Goal: Information Seeking & Learning: Learn about a topic

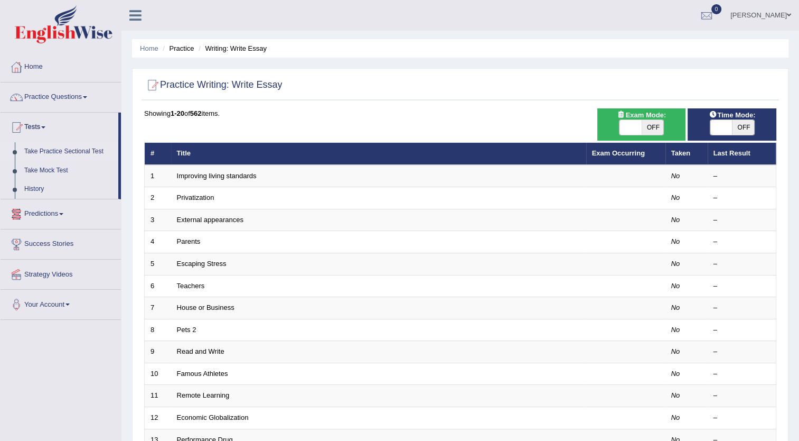
click at [63, 153] on link "Take Practice Sectional Test" at bounding box center [69, 151] width 99 height 19
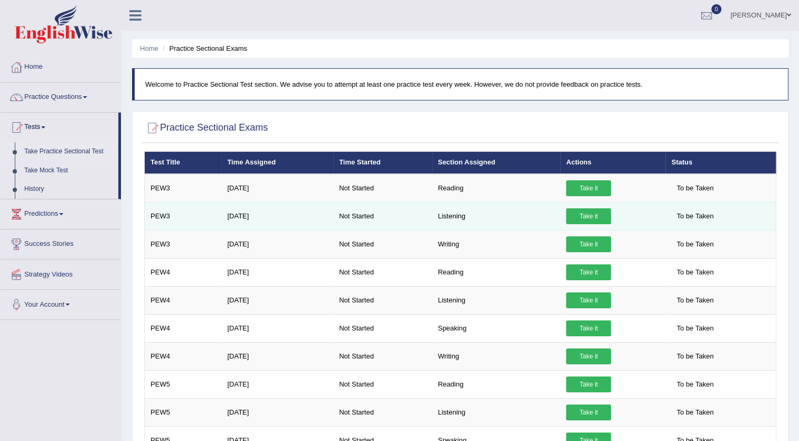
click at [590, 214] on link "Take it" at bounding box center [588, 216] width 45 height 16
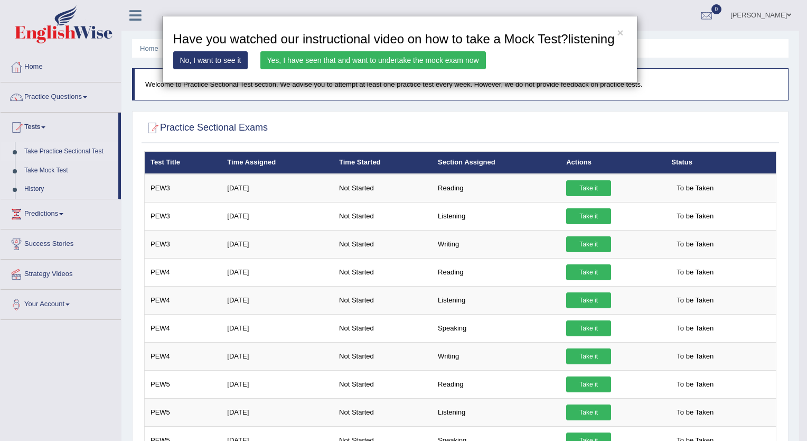
click at [288, 58] on link "Yes, I have seen that and want to undertake the mock exam now" at bounding box center [373, 60] width 226 height 18
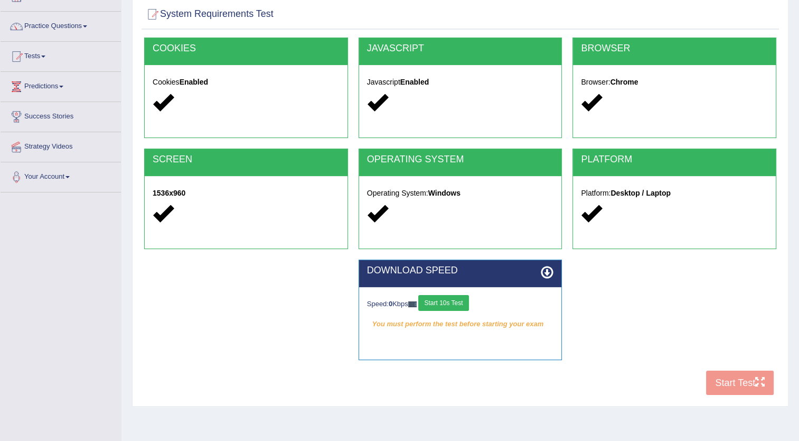
scroll to position [53, 0]
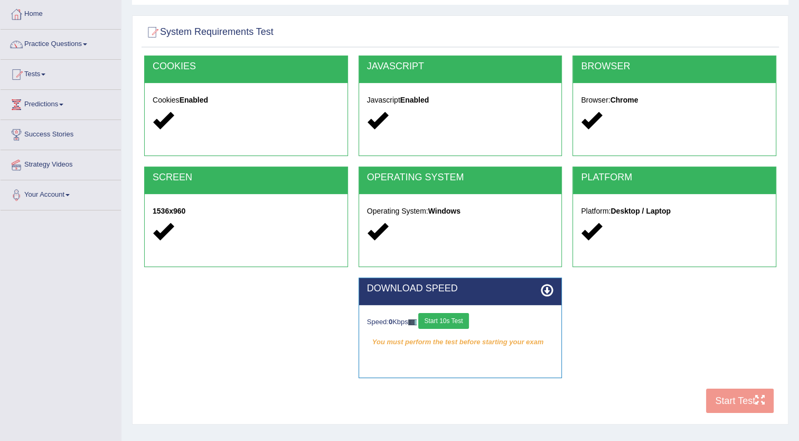
click at [456, 322] on button "Start 10s Test" at bounding box center [443, 321] width 50 height 16
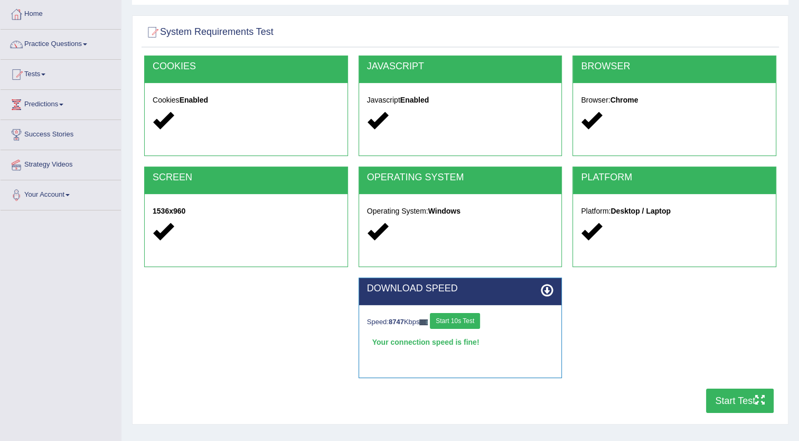
click at [737, 399] on button "Start Test" at bounding box center [740, 400] width 68 height 24
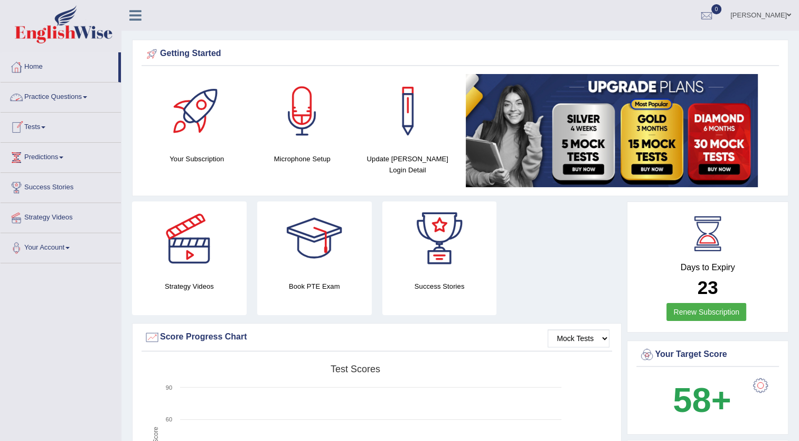
click at [43, 127] on link "Tests" at bounding box center [61, 126] width 120 height 26
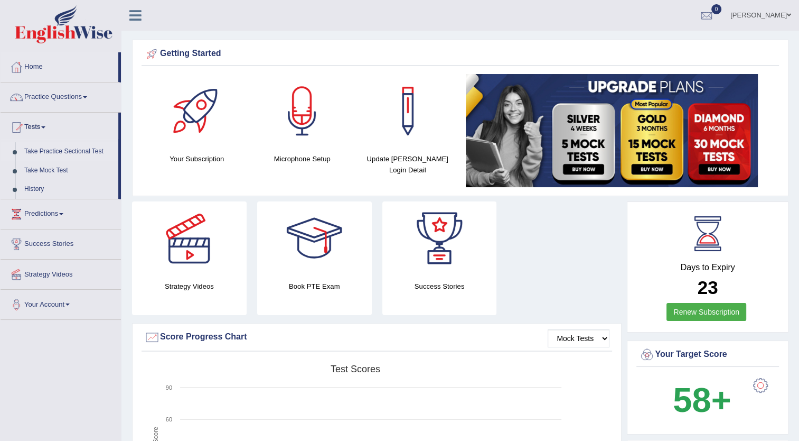
click at [57, 152] on link "Take Practice Sectional Test" at bounding box center [69, 151] width 99 height 19
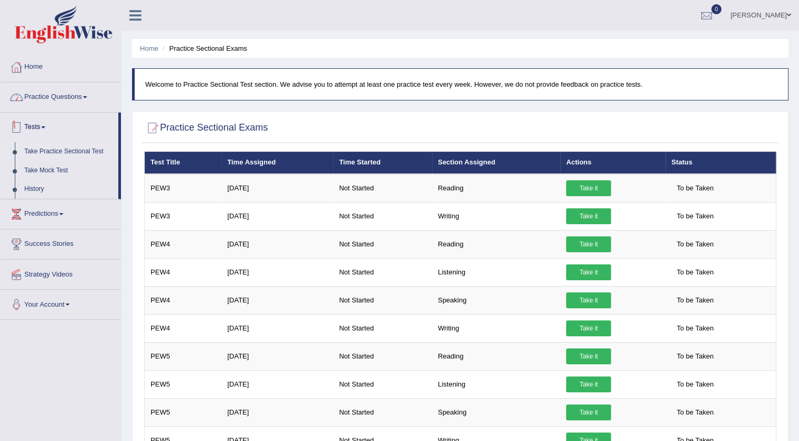
click at [63, 92] on link "Practice Questions" at bounding box center [61, 95] width 120 height 26
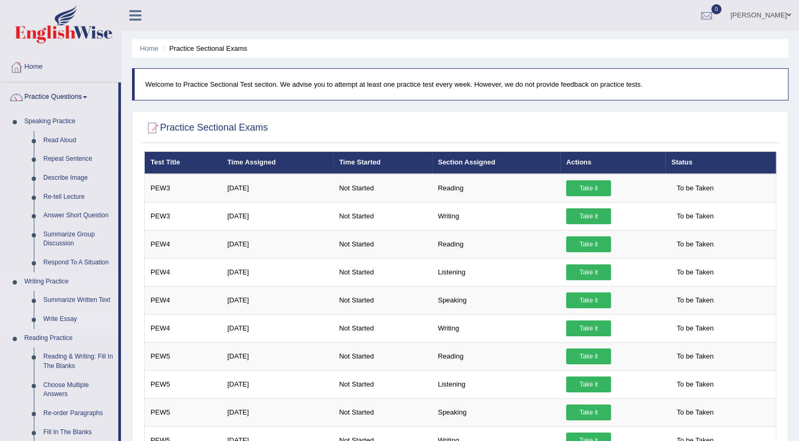
click at [57, 319] on link "Write Essay" at bounding box center [79, 319] width 80 height 19
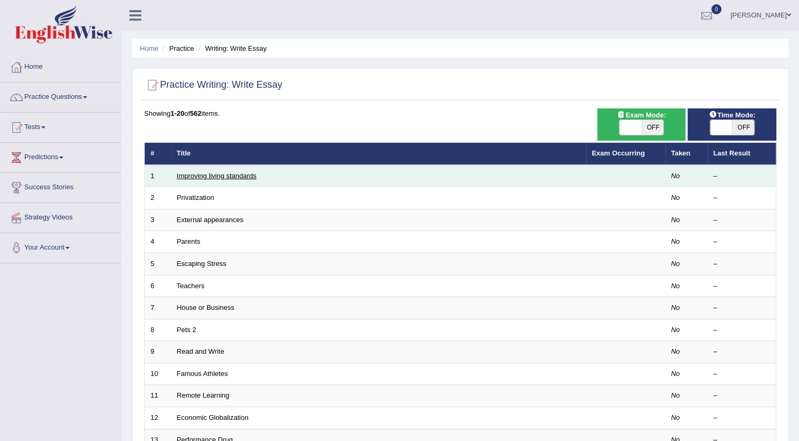
click at [243, 174] on link "Improving living standards" at bounding box center [217, 176] width 80 height 8
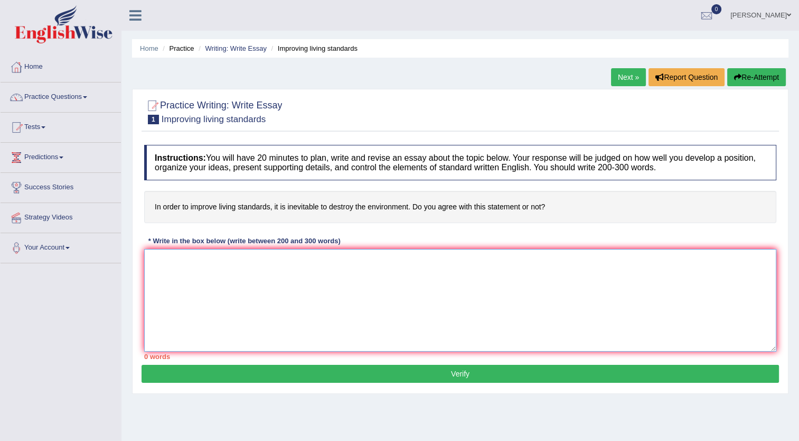
click at [229, 263] on textarea at bounding box center [460, 300] width 632 height 102
click at [425, 259] on textarea "The increasing influence of destroy the enviroment in order to improve living s…" at bounding box center [460, 300] width 632 height 102
click at [461, 261] on textarea "The increasing influence of destroy the enviroment in order to improve living s…" at bounding box center [460, 300] width 632 height 102
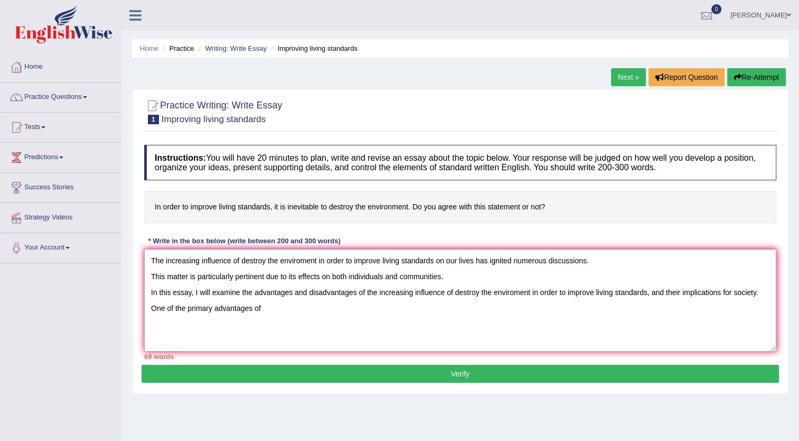
drag, startPoint x: 366, startPoint y: 291, endPoint x: 646, endPoint y: 291, distance: 280.0
click at [646, 291] on textarea "The increasing influence of destroy the enviroment in order to improve living s…" at bounding box center [460, 300] width 632 height 102
click at [287, 310] on textarea "The increasing influence of destroy the enviroment in order to improve living s…" at bounding box center [460, 300] width 632 height 102
paste textarea "the increasing influence of destroy the enviroment in order to improve living s…"
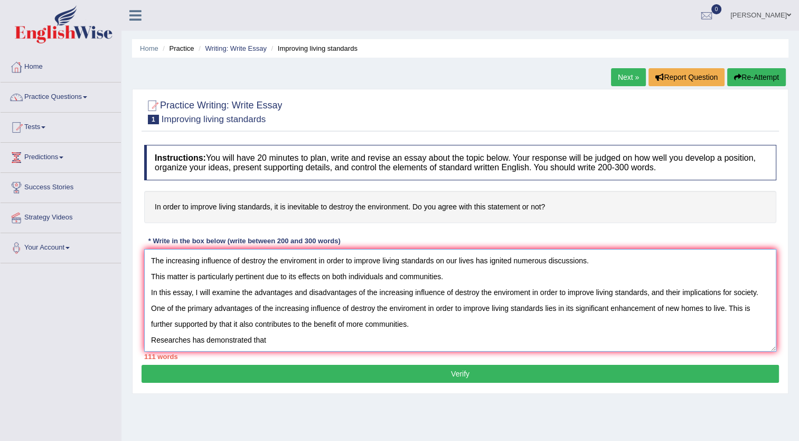
paste textarea "the increasing influence of destroy the enviroment in order to improve living s…"
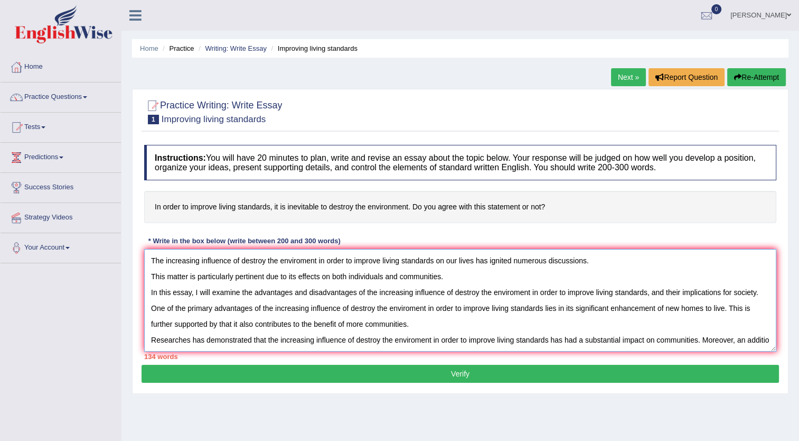
scroll to position [9, 0]
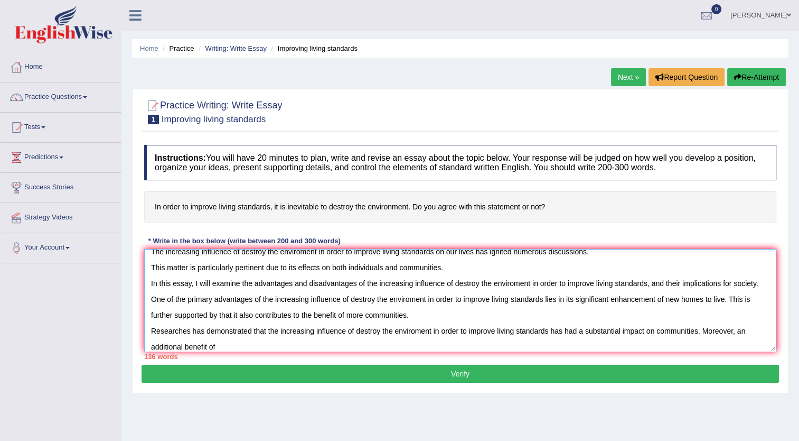
paste textarea "the increasing influence of destroy the enviroment in order to improve living s…"
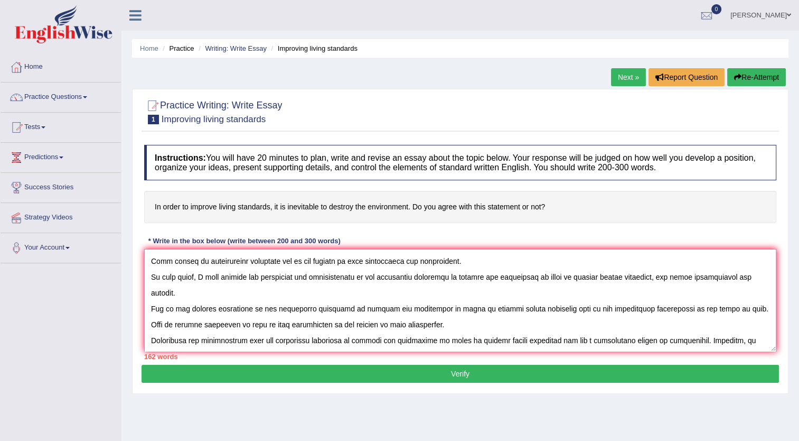
scroll to position [25, 0]
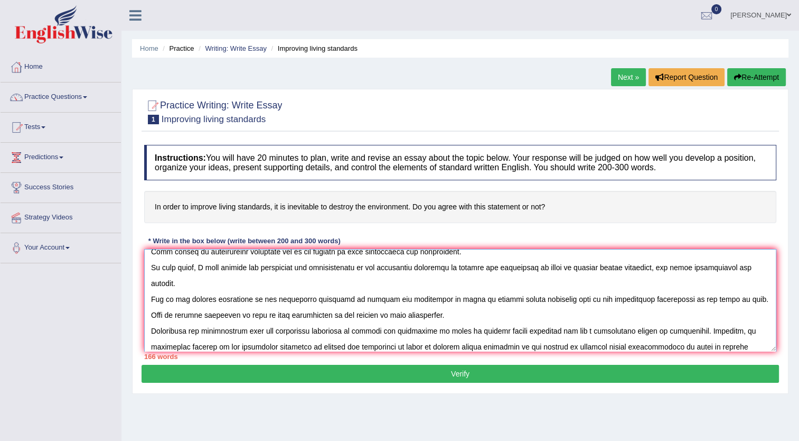
paste textarea "the increasing influence of destroy the enviroment in order to improve living s…"
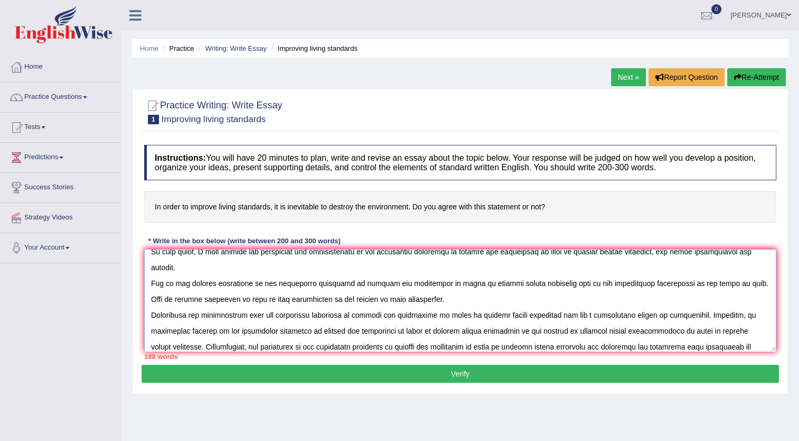
scroll to position [0, 0]
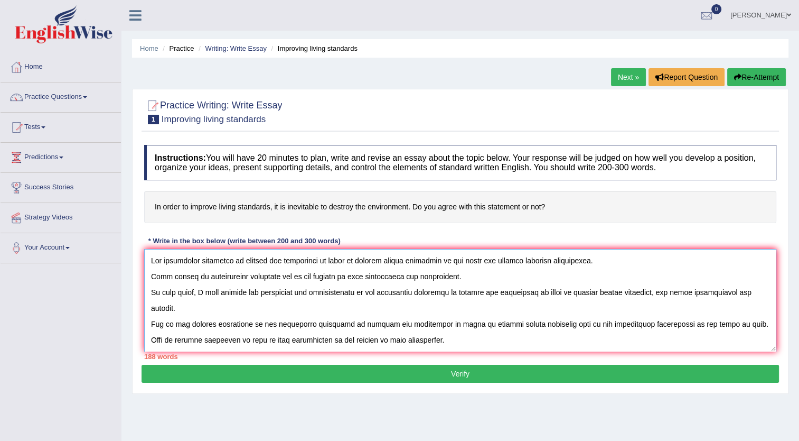
click at [152, 277] on textarea at bounding box center [460, 300] width 632 height 102
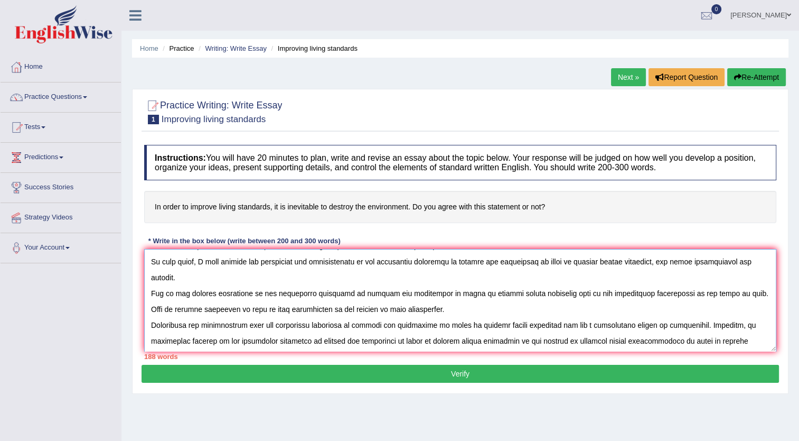
scroll to position [47, 0]
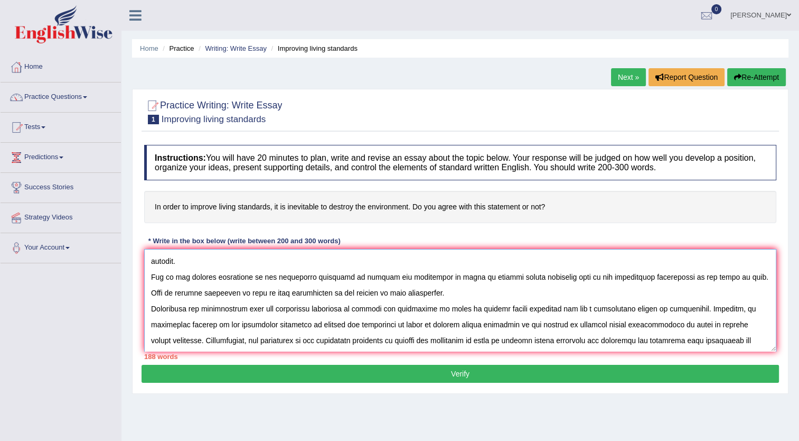
click at [160, 340] on textarea at bounding box center [460, 300] width 632 height 102
paste textarea "the increasing influence of destroy the enviroment in order to improve living s…"
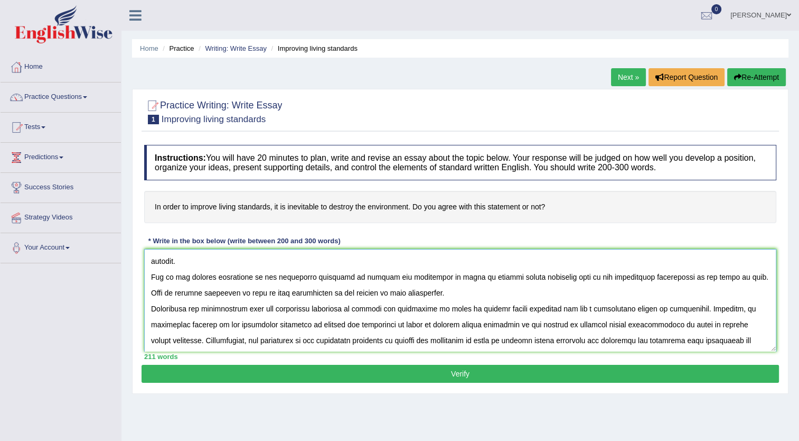
scroll to position [0, 0]
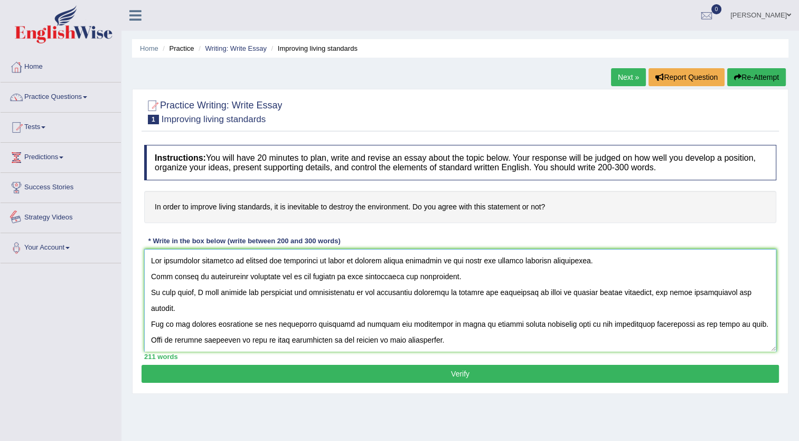
drag, startPoint x: 688, startPoint y: 341, endPoint x: 57, endPoint y: 202, distance: 646.4
click at [57, 202] on div "Toggle navigation Home Practice Questions Speaking Practice Read Aloud Repeat S…" at bounding box center [399, 274] width 799 height 549
type textarea "The increasing influence of destroy the enviroment in order to improve living s…"
click at [446, 371] on button "Verify" at bounding box center [461, 373] width 638 height 18
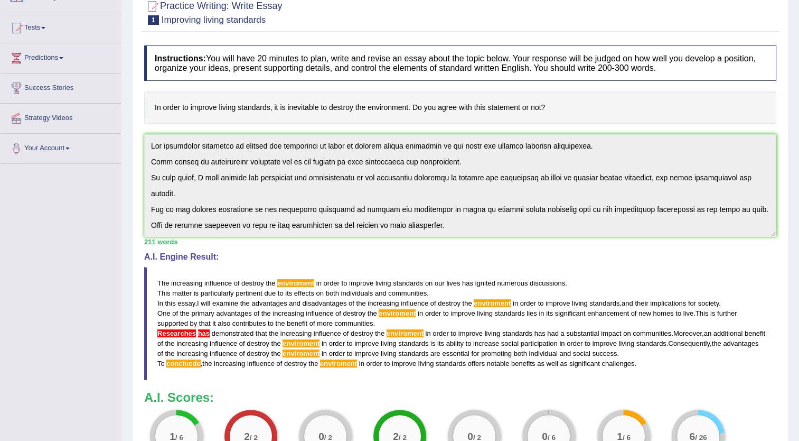
scroll to position [106, 0]
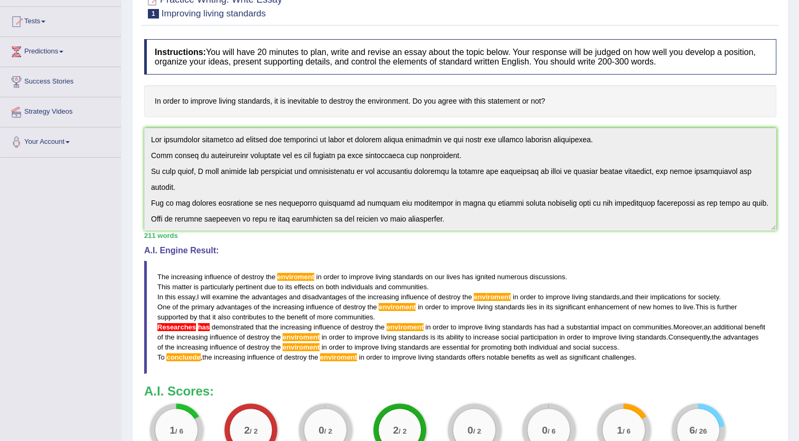
click at [572, 358] on span "significant" at bounding box center [584, 357] width 31 height 8
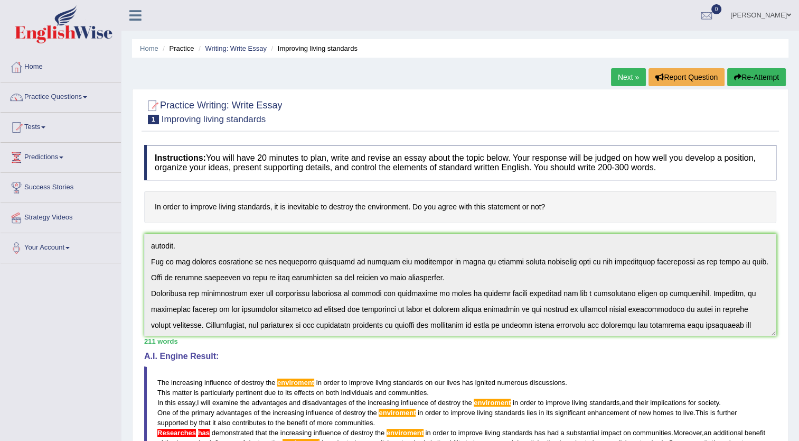
scroll to position [0, 0]
click at [75, 97] on link "Practice Questions" at bounding box center [61, 95] width 120 height 26
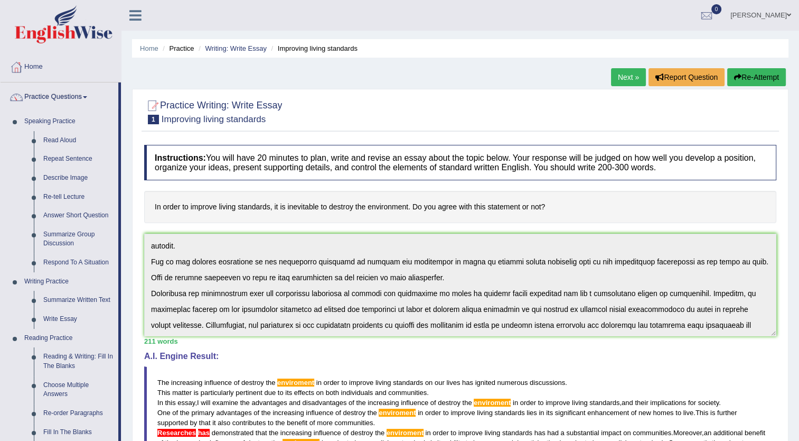
click at [75, 97] on link "Practice Questions" at bounding box center [60, 95] width 118 height 26
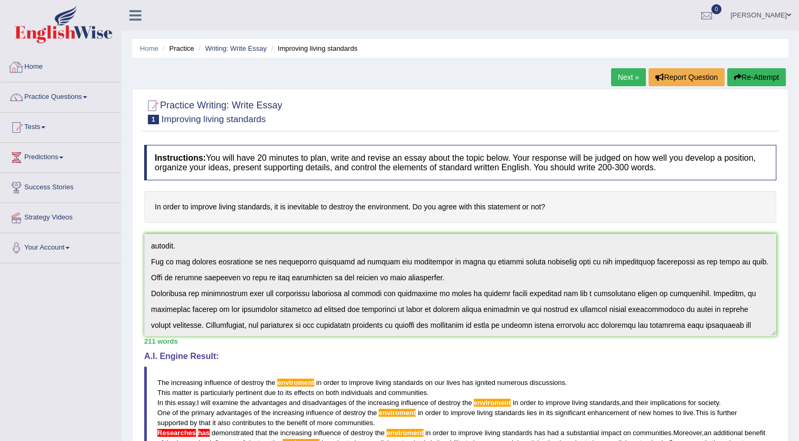
click at [45, 73] on link "Home" at bounding box center [61, 65] width 120 height 26
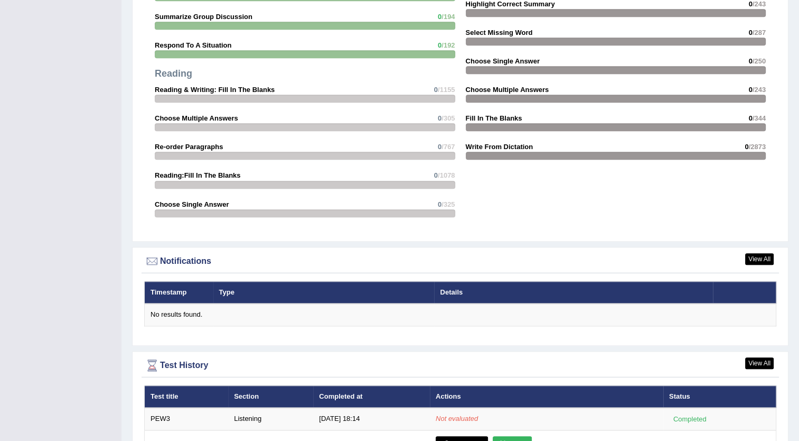
scroll to position [1114, 0]
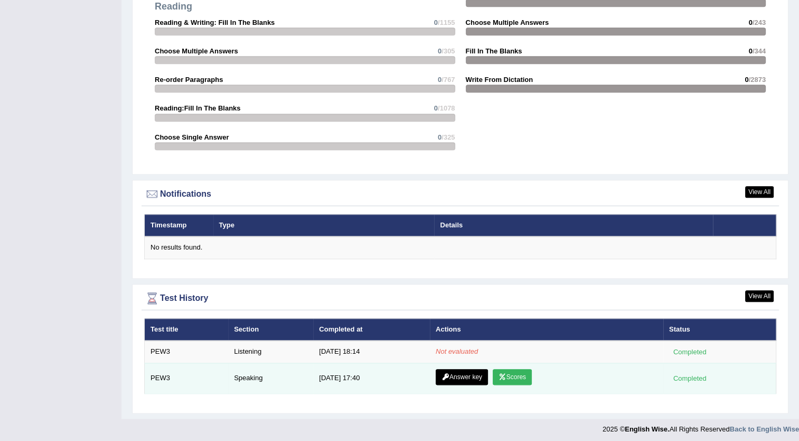
click at [521, 375] on link "Scores" at bounding box center [512, 377] width 39 height 16
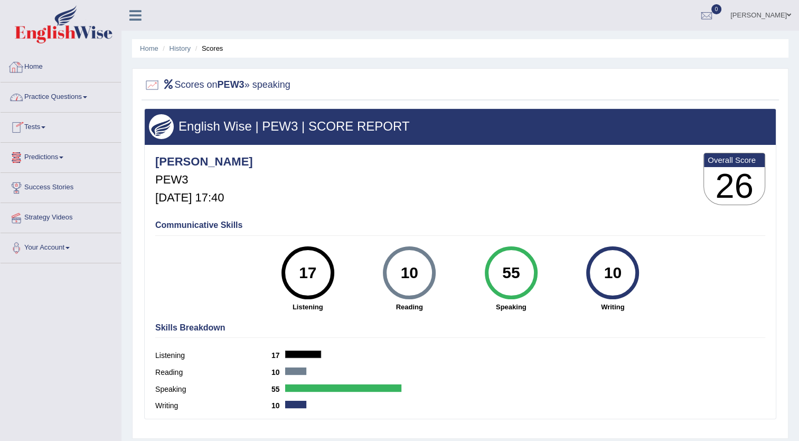
click at [44, 69] on link "Home" at bounding box center [61, 65] width 120 height 26
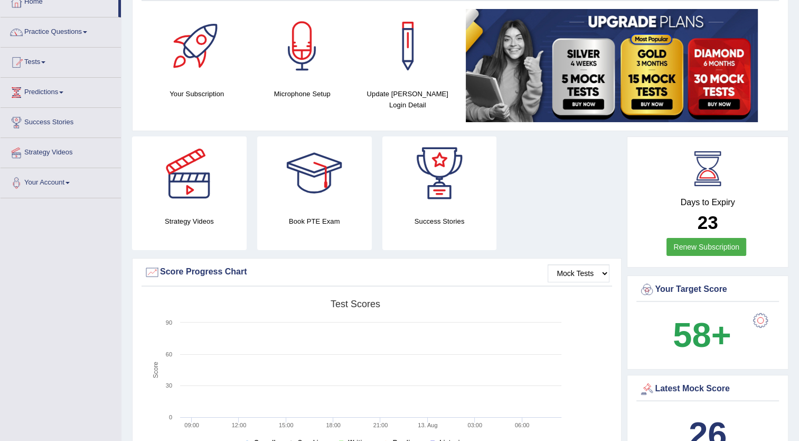
scroll to position [53, 0]
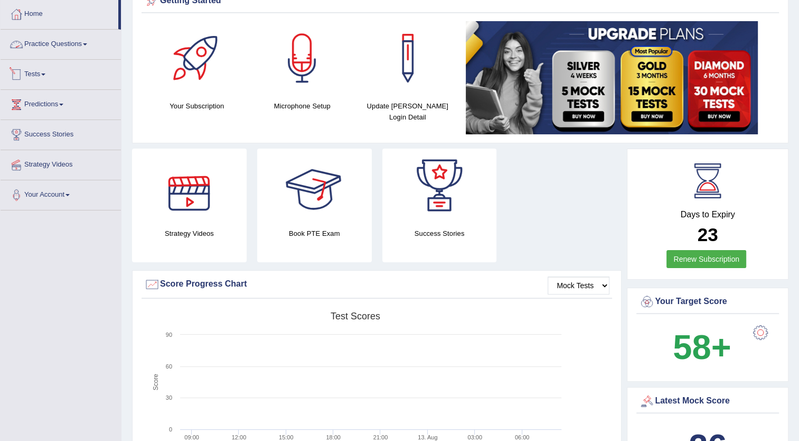
click at [80, 46] on link "Practice Questions" at bounding box center [61, 43] width 120 height 26
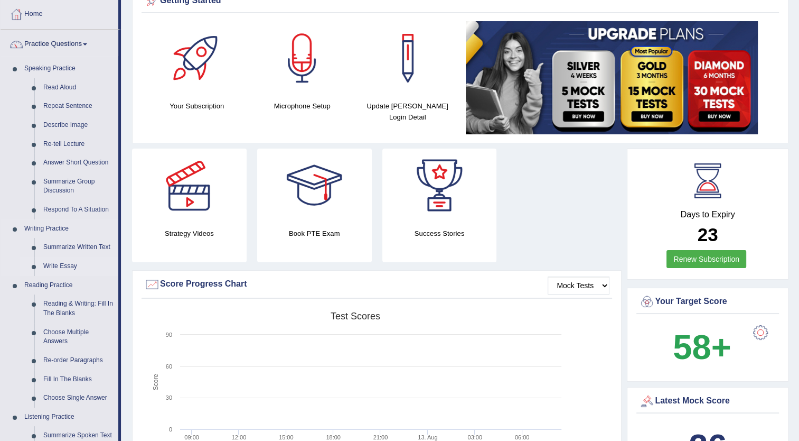
click at [65, 263] on link "Write Essay" at bounding box center [79, 266] width 80 height 19
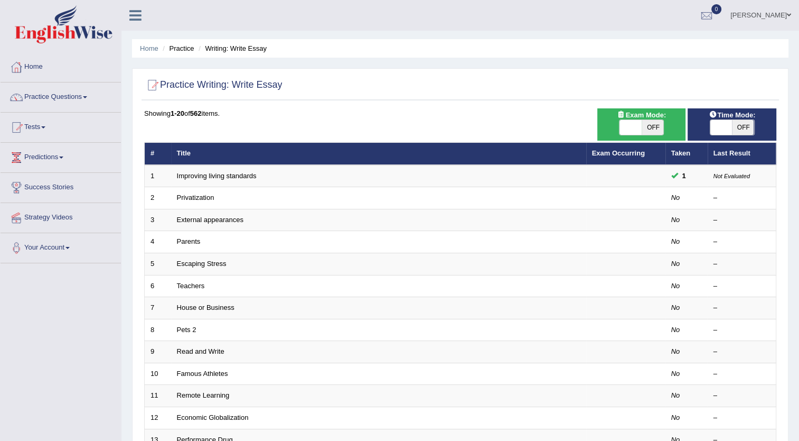
click at [193, 202] on td "Privatization" at bounding box center [378, 198] width 415 height 22
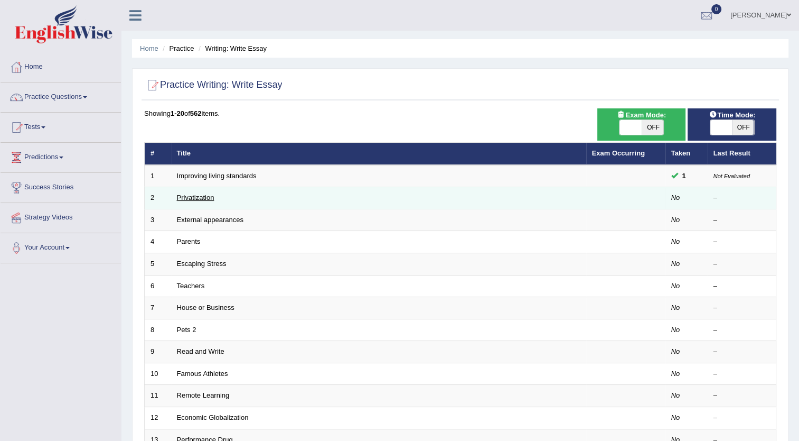
click at [193, 200] on link "Privatization" at bounding box center [196, 197] width 38 height 8
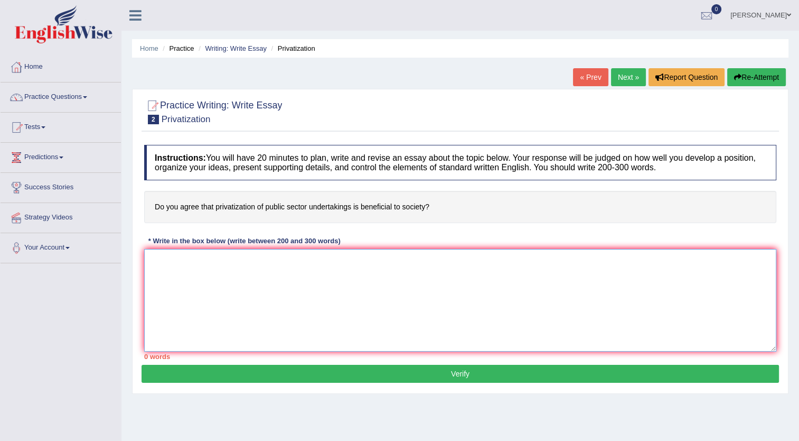
click at [329, 280] on textarea at bounding box center [460, 300] width 632 height 102
paste textarea "The increasing influence of [essay topic] on our lives has ignited numerous dis…"
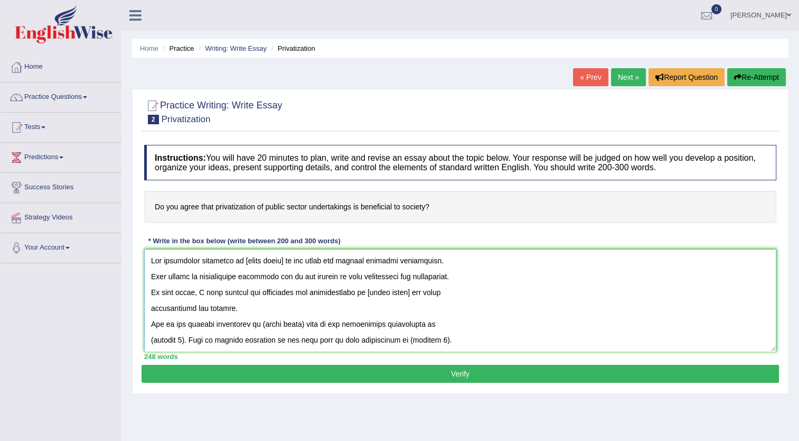
drag, startPoint x: 282, startPoint y: 260, endPoint x: 241, endPoint y: 260, distance: 40.1
click at [241, 260] on textarea at bounding box center [460, 300] width 632 height 102
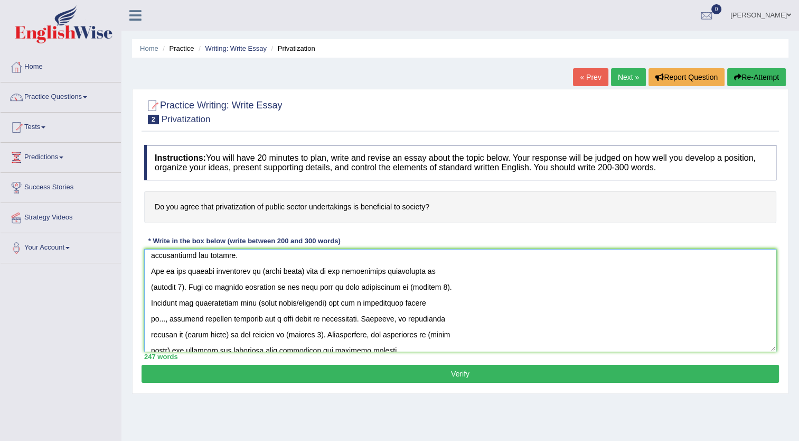
drag, startPoint x: 263, startPoint y: 270, endPoint x: 304, endPoint y: 272, distance: 41.7
click at [304, 272] on textarea at bounding box center [460, 300] width 632 height 102
drag, startPoint x: 183, startPoint y: 286, endPoint x: 150, endPoint y: 285, distance: 32.8
click at [150, 285] on textarea at bounding box center [460, 300] width 632 height 102
drag, startPoint x: 183, startPoint y: 287, endPoint x: 148, endPoint y: 288, distance: 35.4
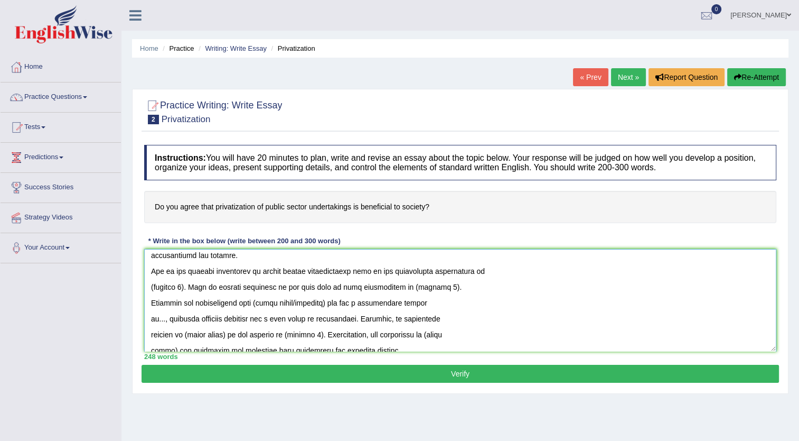
click at [148, 288] on textarea at bounding box center [460, 300] width 632 height 102
drag, startPoint x: 416, startPoint y: 286, endPoint x: 450, endPoint y: 285, distance: 33.8
click at [450, 285] on textarea at bounding box center [460, 300] width 632 height 102
drag, startPoint x: 260, startPoint y: 302, endPoint x: 336, endPoint y: 302, distance: 76.1
click at [336, 302] on textarea at bounding box center [460, 300] width 632 height 102
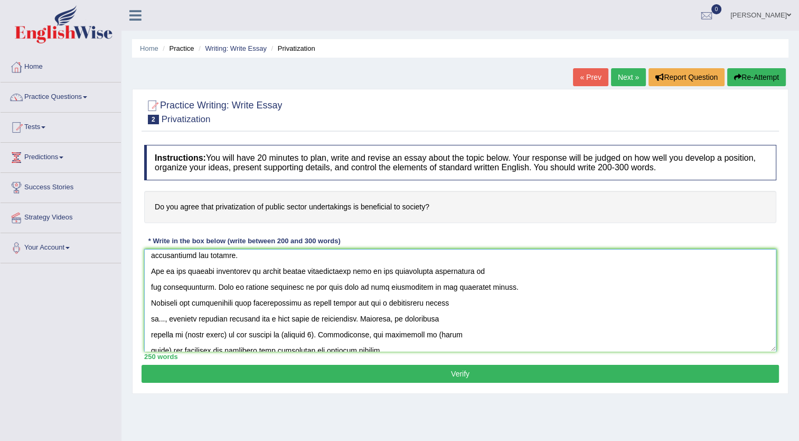
drag, startPoint x: 259, startPoint y: 301, endPoint x: 308, endPoint y: 300, distance: 48.6
click at [308, 300] on textarea at bounding box center [460, 300] width 632 height 102
drag, startPoint x: 164, startPoint y: 319, endPoint x: 157, endPoint y: 319, distance: 7.4
click at [157, 319] on textarea at bounding box center [460, 300] width 632 height 102
drag, startPoint x: 377, startPoint y: 318, endPoint x: 189, endPoint y: 317, distance: 188.6
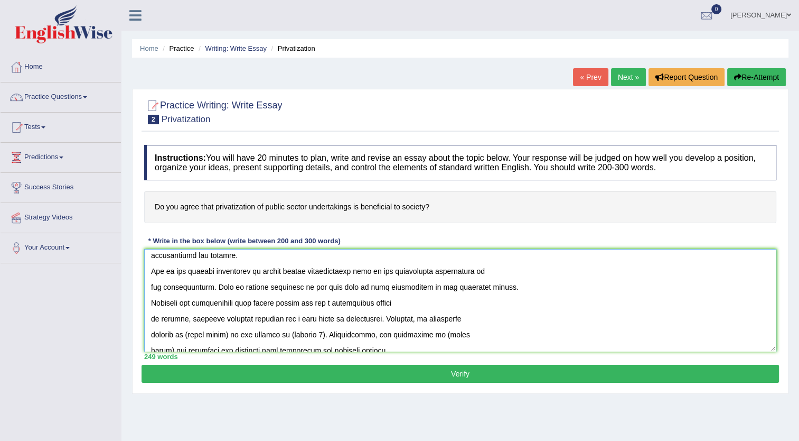
click at [189, 317] on textarea at bounding box center [460, 300] width 632 height 102
drag, startPoint x: 226, startPoint y: 334, endPoint x: 184, endPoint y: 335, distance: 42.3
click at [184, 335] on textarea at bounding box center [460, 300] width 632 height 102
drag, startPoint x: 358, startPoint y: 332, endPoint x: 326, endPoint y: 335, distance: 31.8
click at [326, 335] on textarea at bounding box center [460, 300] width 632 height 102
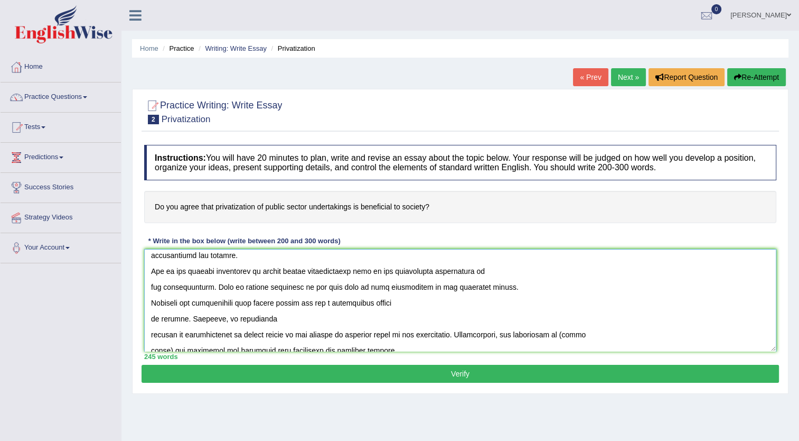
scroll to position [106, 0]
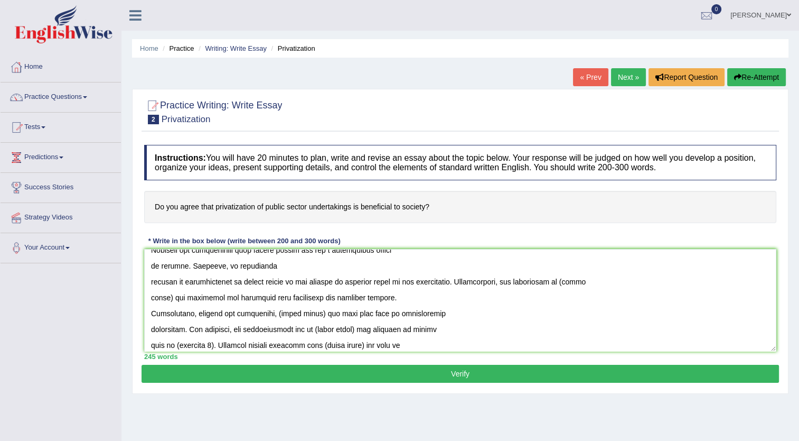
click at [218, 205] on h4 "Do you agree that privatization of public sector undertakings is beneficial to …" at bounding box center [460, 207] width 632 height 32
drag, startPoint x: 215, startPoint y: 206, endPoint x: 254, endPoint y: 211, distance: 38.9
click at [254, 211] on h4 "Do you agree that privatization of public sector undertakings is beneficial to …" at bounding box center [460, 207] width 632 height 32
drag, startPoint x: 548, startPoint y: 282, endPoint x: 169, endPoint y: 294, distance: 379.5
click at [169, 294] on textarea at bounding box center [460, 300] width 632 height 102
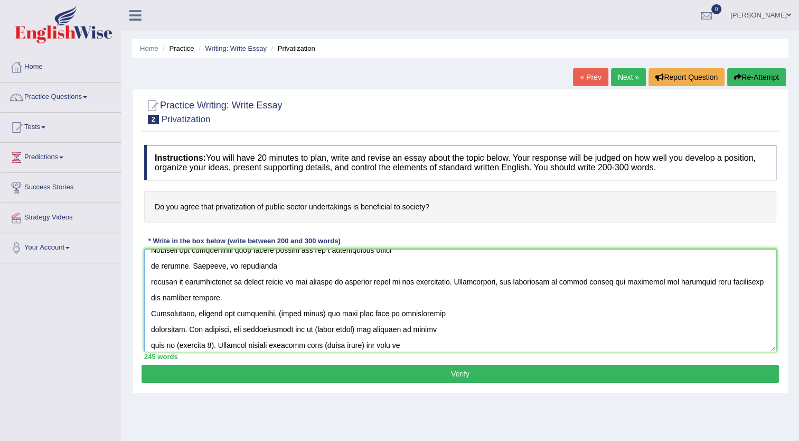
drag, startPoint x: 314, startPoint y: 312, endPoint x: 273, endPoint y: 314, distance: 41.8
click at [273, 314] on textarea at bounding box center [460, 300] width 632 height 102
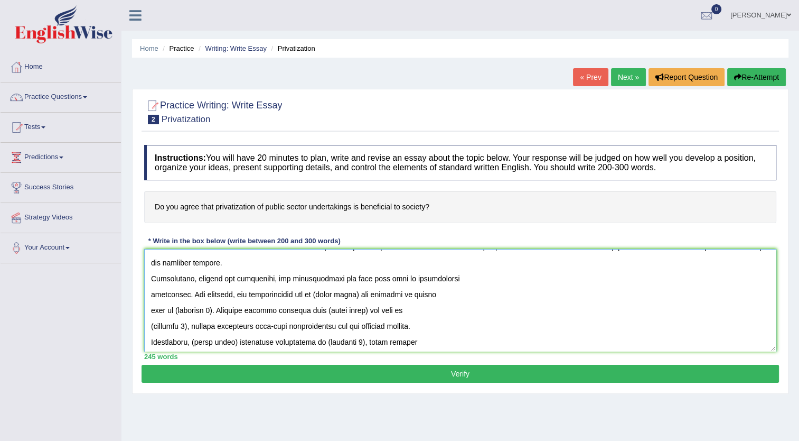
scroll to position [158, 0]
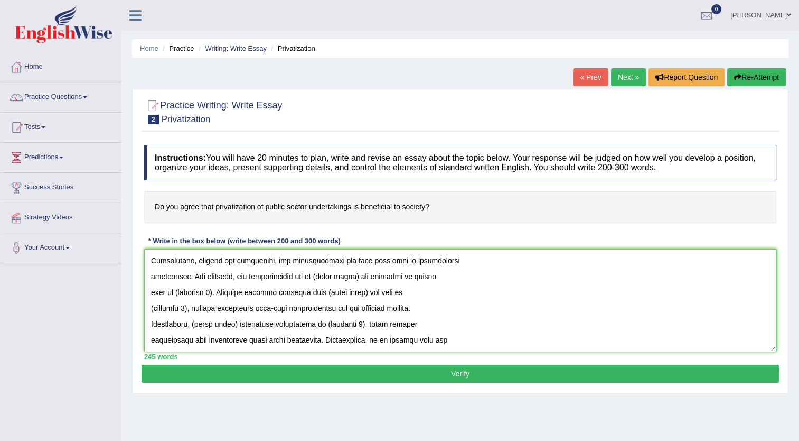
drag, startPoint x: 221, startPoint y: 292, endPoint x: 179, endPoint y: 291, distance: 42.3
click at [179, 291] on textarea at bounding box center [460, 300] width 632 height 102
drag, startPoint x: 336, startPoint y: 291, endPoint x: 356, endPoint y: 291, distance: 20.1
click at [356, 291] on textarea at bounding box center [460, 300] width 632 height 102
drag, startPoint x: 379, startPoint y: 293, endPoint x: 338, endPoint y: 292, distance: 41.7
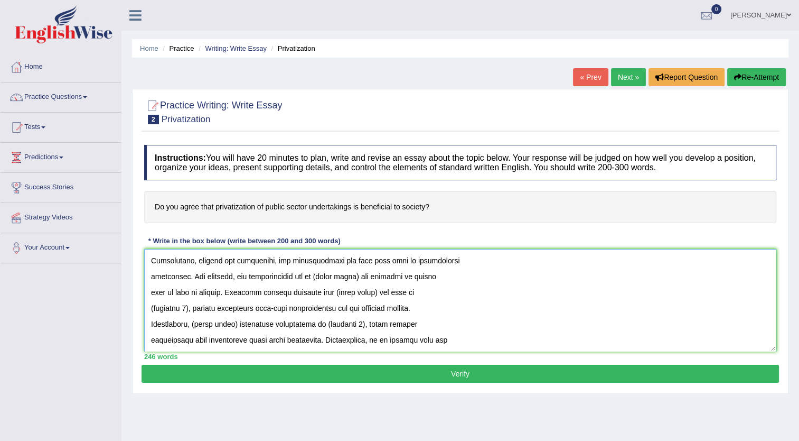
click at [338, 292] on textarea at bounding box center [460, 300] width 632 height 102
drag, startPoint x: 194, startPoint y: 305, endPoint x: 151, endPoint y: 313, distance: 43.9
click at [151, 313] on textarea at bounding box center [460, 300] width 632 height 102
drag, startPoint x: 377, startPoint y: 290, endPoint x: 337, endPoint y: 293, distance: 40.2
click at [337, 293] on textarea at bounding box center [460, 300] width 632 height 102
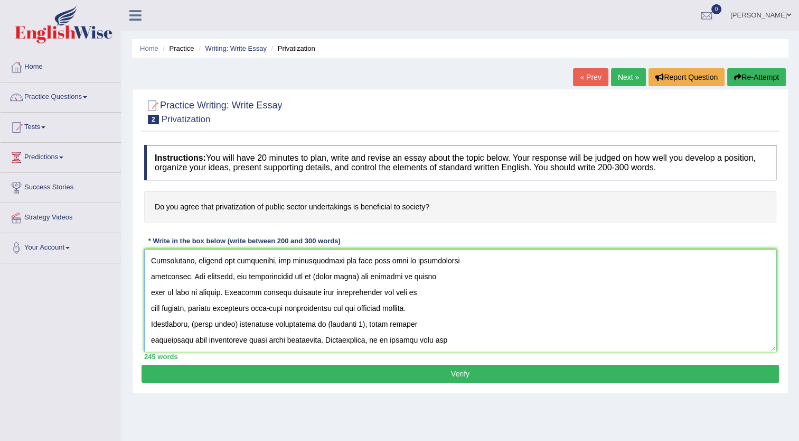
drag, startPoint x: 236, startPoint y: 322, endPoint x: 194, endPoint y: 326, distance: 41.9
click at [194, 326] on textarea at bounding box center [460, 300] width 632 height 102
paste textarea "privatization"
drag, startPoint x: 361, startPoint y: 324, endPoint x: 319, endPoint y: 327, distance: 42.4
click at [319, 327] on textarea at bounding box center [460, 300] width 632 height 102
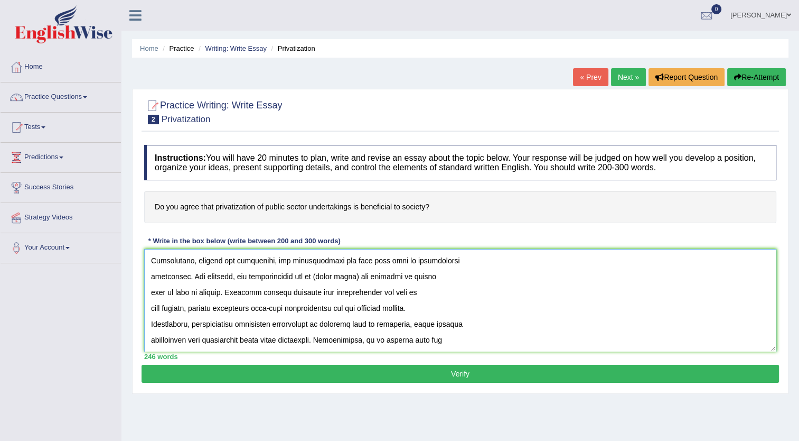
scroll to position [211, 0]
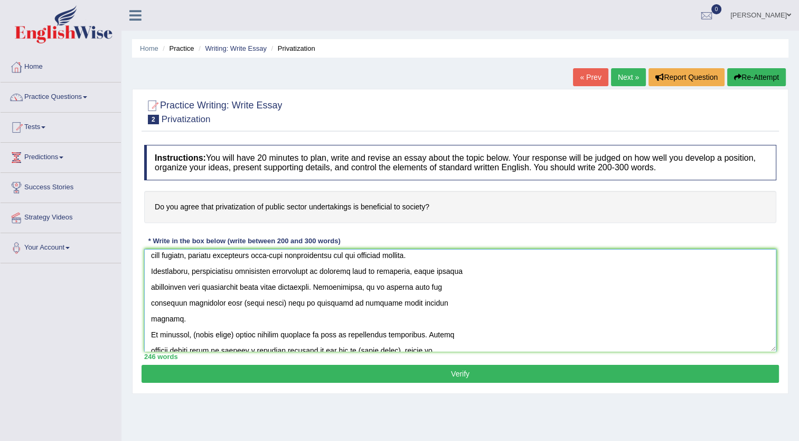
drag, startPoint x: 285, startPoint y: 301, endPoint x: 240, endPoint y: 304, distance: 44.5
click at [241, 303] on textarea at bounding box center [460, 300] width 632 height 102
paste textarea "privatization"
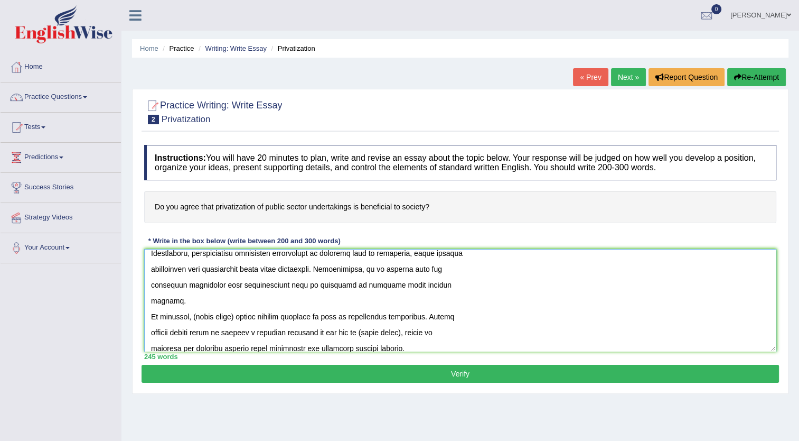
scroll to position [237, 0]
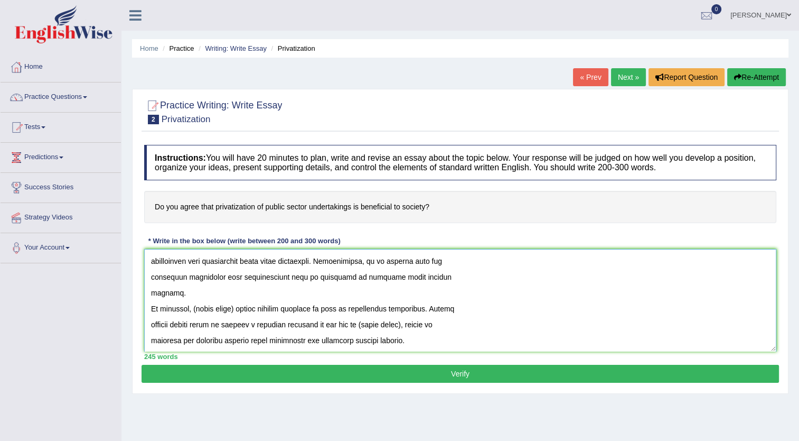
drag, startPoint x: 237, startPoint y: 307, endPoint x: 193, endPoint y: 305, distance: 43.4
click at [193, 305] on textarea at bounding box center [460, 300] width 632 height 102
paste textarea "privatization"
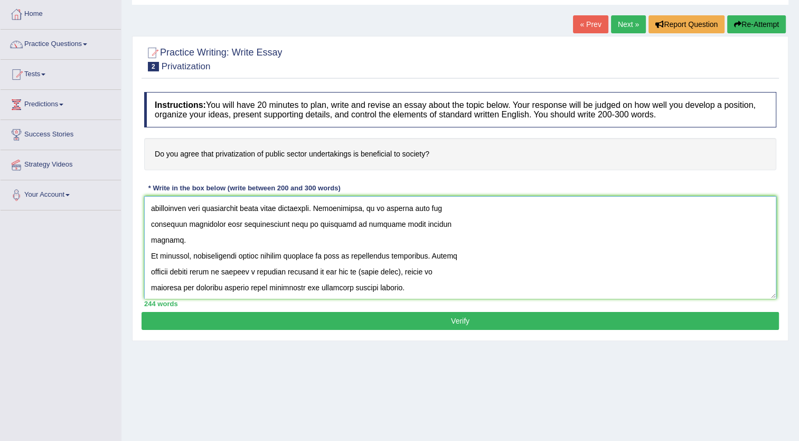
drag, startPoint x: 408, startPoint y: 271, endPoint x: 368, endPoint y: 274, distance: 40.8
click at [368, 274] on textarea at bounding box center [460, 247] width 632 height 102
paste textarea "privatization"
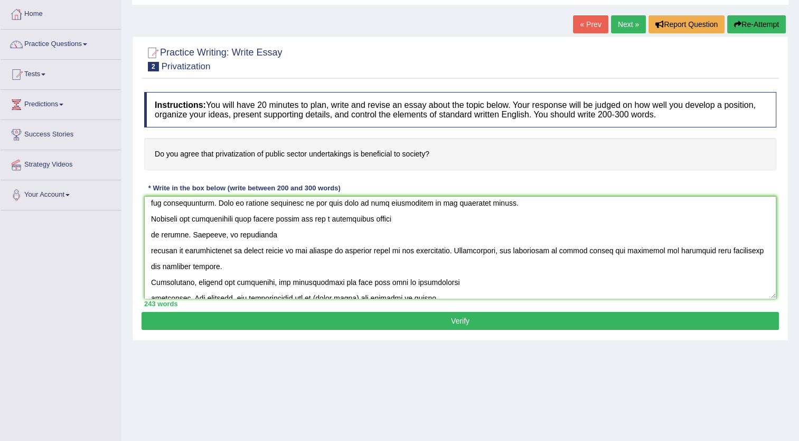
scroll to position [0, 0]
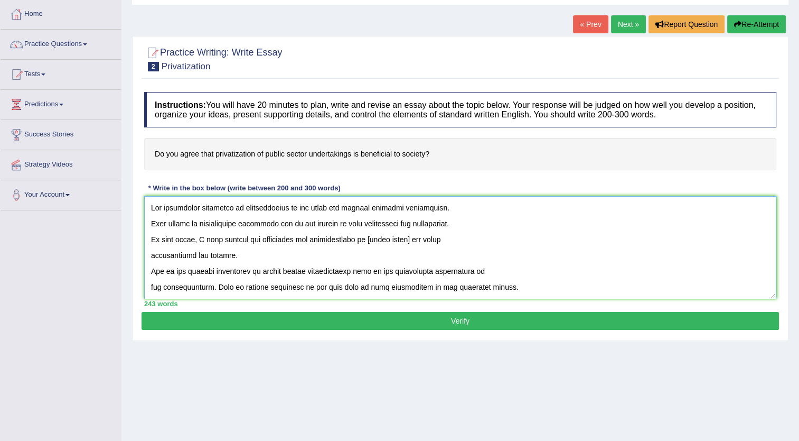
drag, startPoint x: 419, startPoint y: 289, endPoint x: 137, endPoint y: 158, distance: 310.8
click at [137, 158] on div "Practice Writing: Write Essay 2 Privatization Instructions: You will have 20 mi…" at bounding box center [460, 188] width 657 height 305
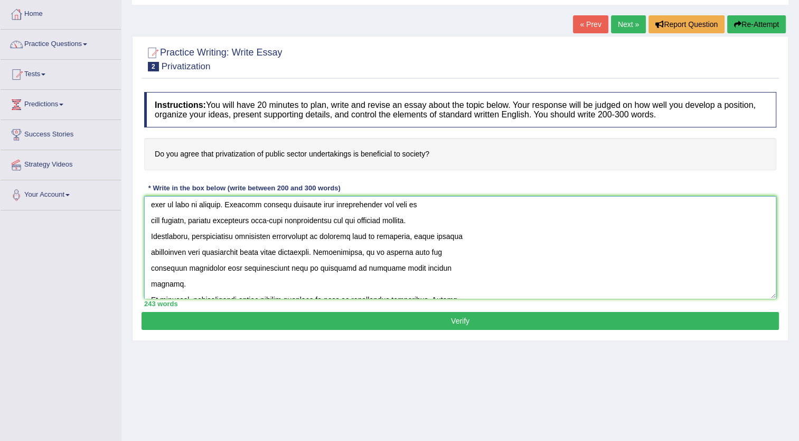
scroll to position [211, 0]
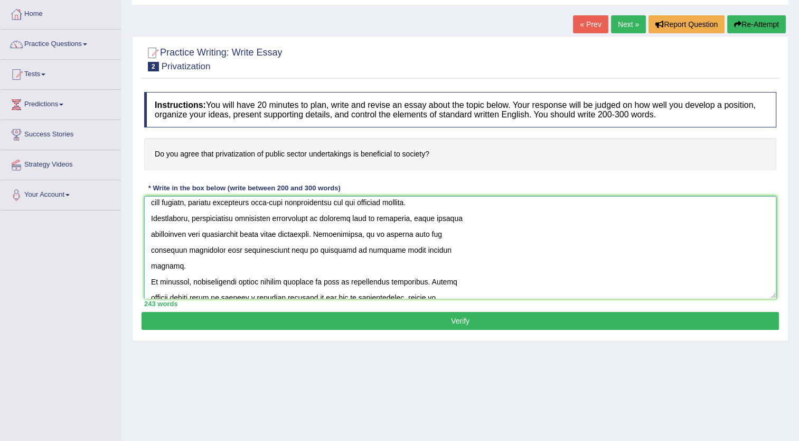
type textarea "The increasing influence of privatization on our lives has ignited numerous dis…"
click at [448, 312] on button "Verify" at bounding box center [461, 321] width 638 height 18
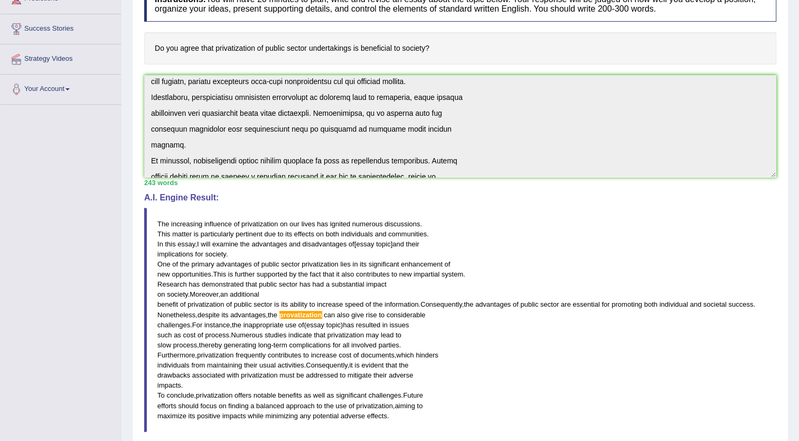
scroll to position [0, 0]
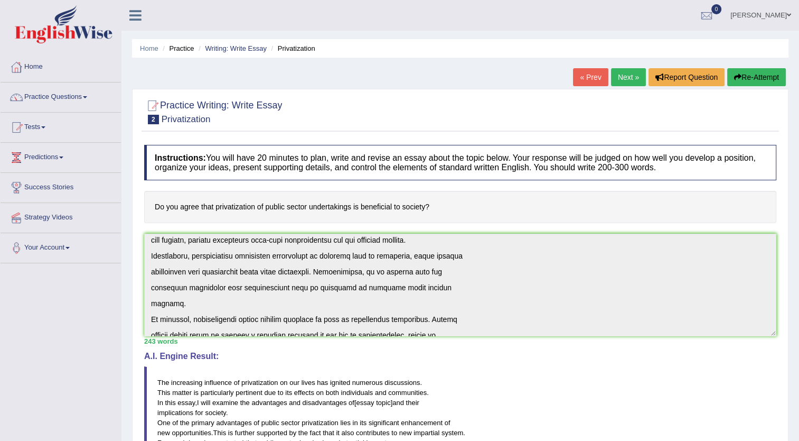
click at [755, 77] on button "Re-Attempt" at bounding box center [756, 77] width 59 height 18
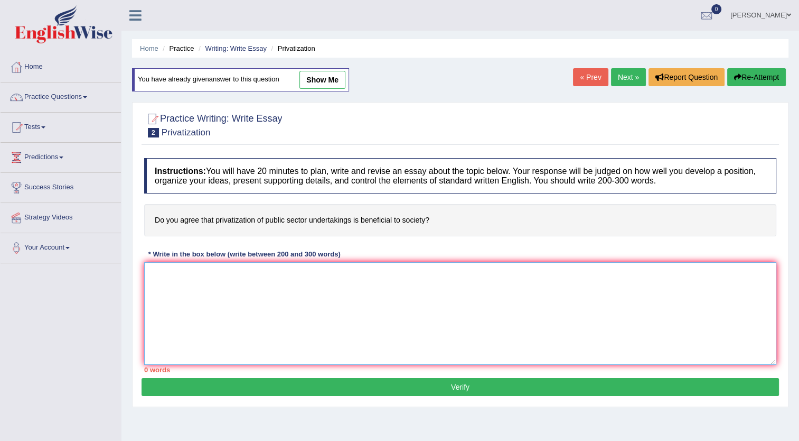
click at [321, 302] on textarea at bounding box center [460, 313] width 632 height 102
paste textarea "The increasing influence of privatization on our lives has ignited numerous dis…"
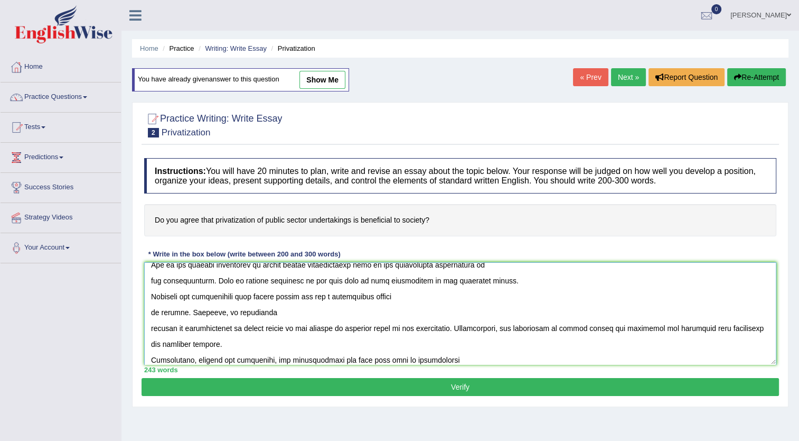
scroll to position [125, 0]
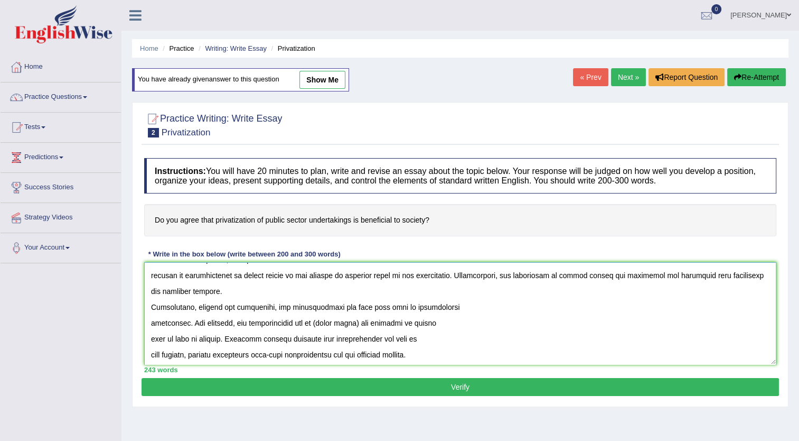
click at [293, 304] on textarea at bounding box center [460, 313] width 632 height 102
type textarea "The increasing influence of privatization on our lives has ignited numerous dis…"
click at [454, 381] on button "Verify" at bounding box center [461, 387] width 638 height 18
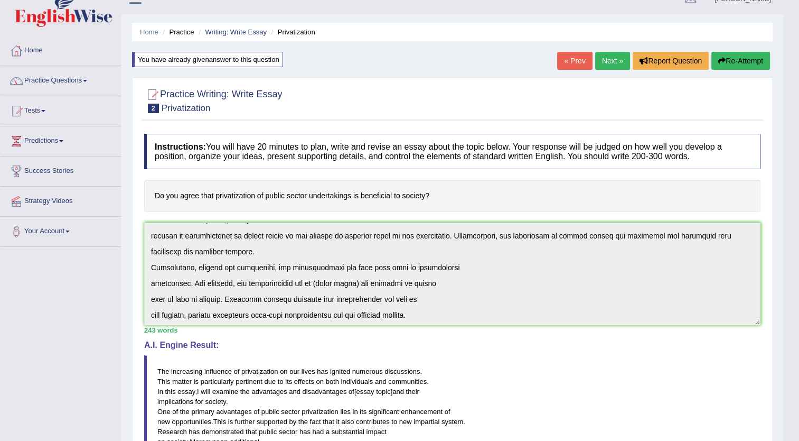
scroll to position [0, 0]
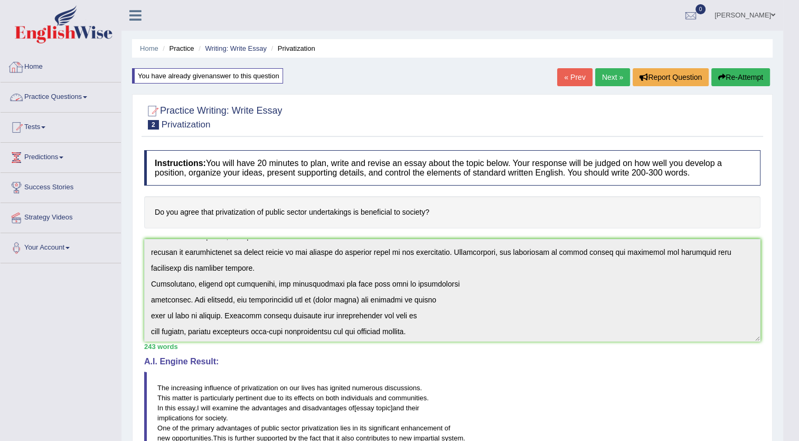
click at [39, 70] on link "Home" at bounding box center [61, 65] width 120 height 26
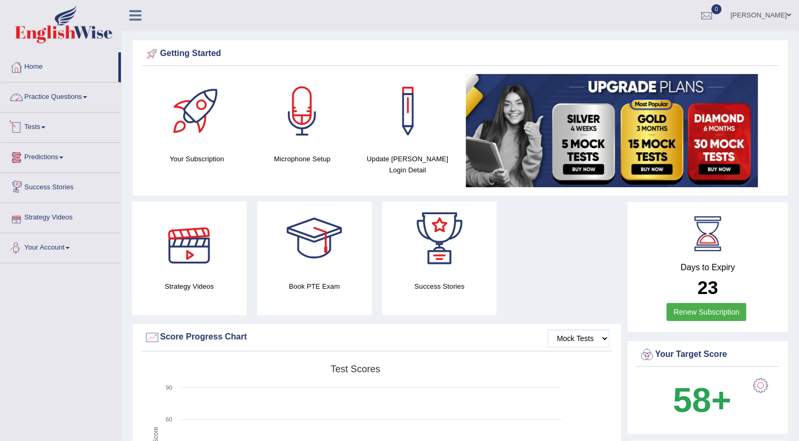
click at [81, 99] on link "Practice Questions" at bounding box center [61, 95] width 120 height 26
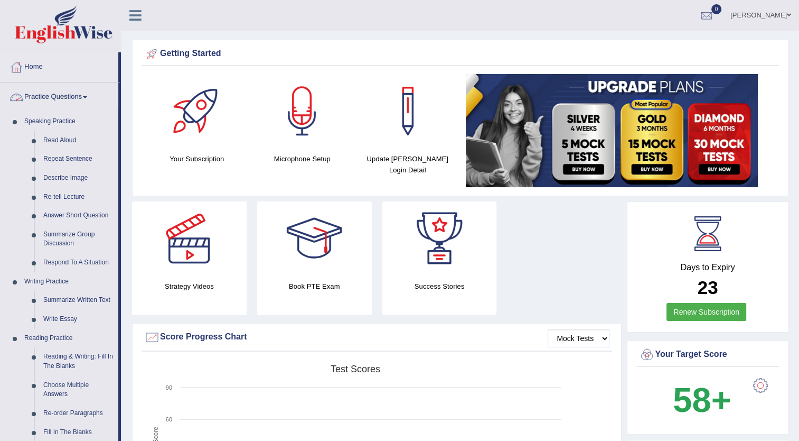
click at [79, 96] on link "Practice Questions" at bounding box center [60, 95] width 118 height 26
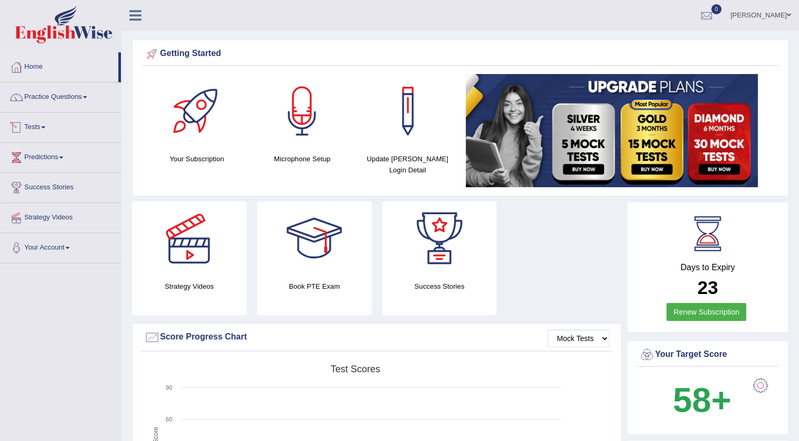
click at [41, 127] on link "Tests" at bounding box center [61, 126] width 120 height 26
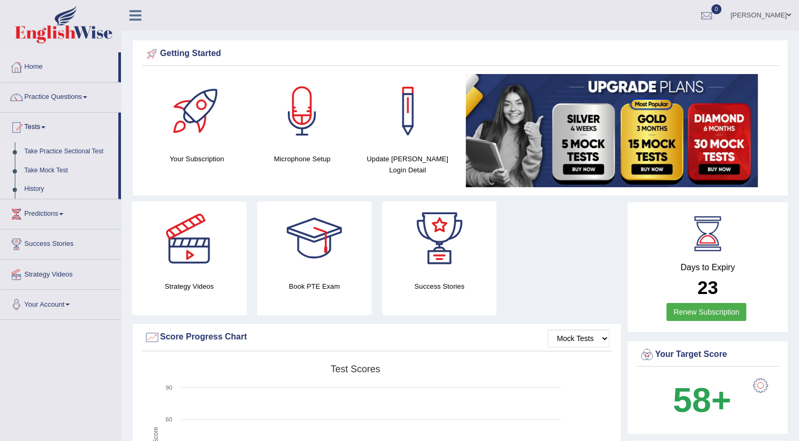
click at [79, 149] on link "Take Practice Sectional Test" at bounding box center [69, 151] width 99 height 19
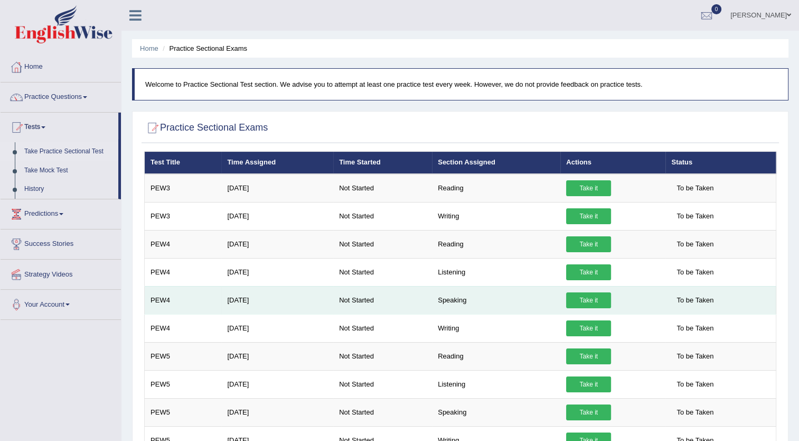
click at [602, 300] on link "Take it" at bounding box center [588, 300] width 45 height 16
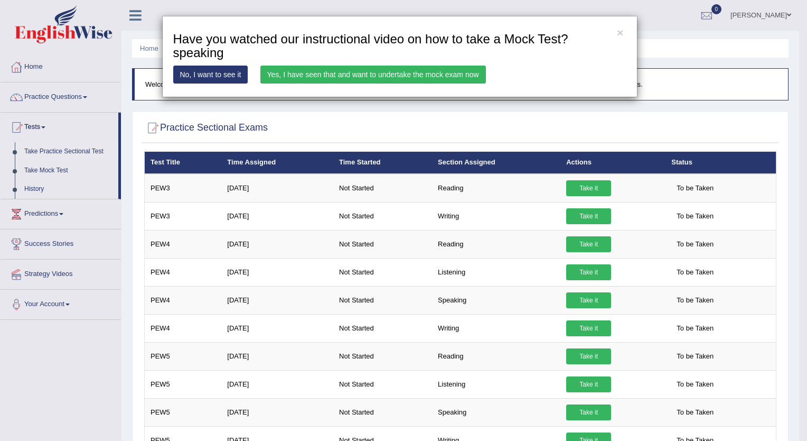
click at [584, 299] on div "× Have you watched our instructional video on how to take a Mock Test?speaking …" at bounding box center [403, 220] width 807 height 441
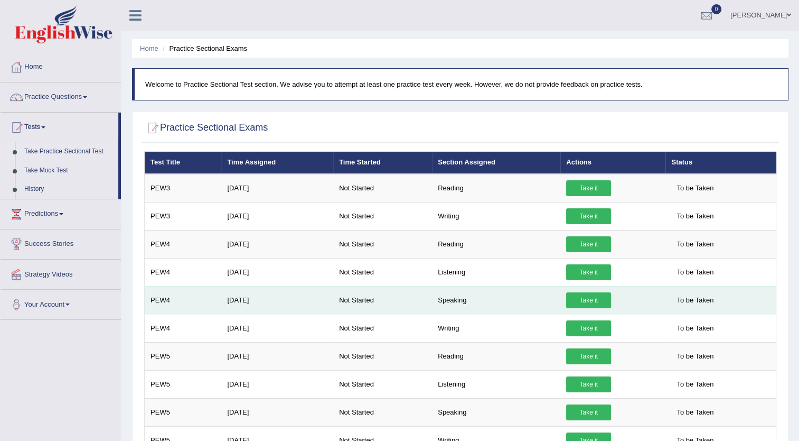
click at [584, 299] on link "Take it" at bounding box center [588, 300] width 45 height 16
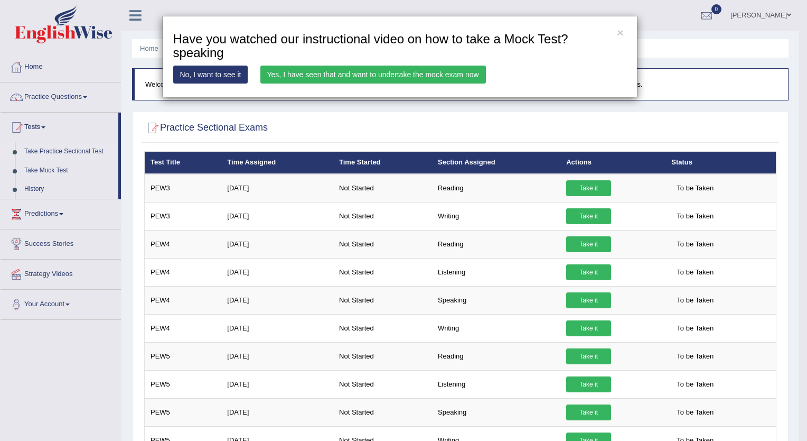
click at [351, 72] on link "Yes, I have seen that and want to undertake the mock exam now" at bounding box center [373, 75] width 226 height 18
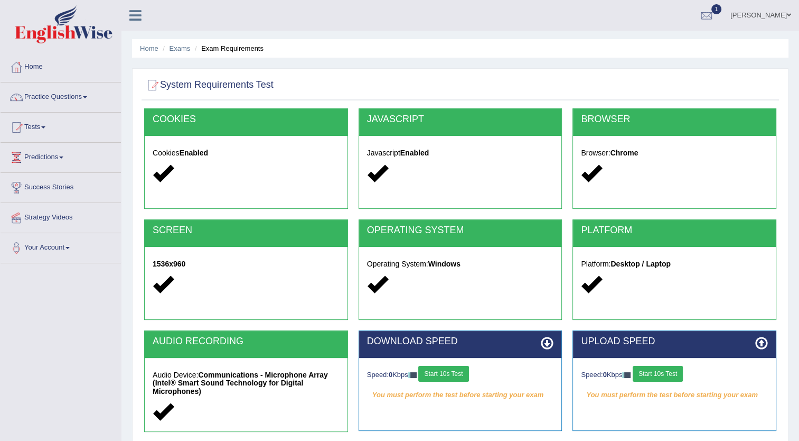
scroll to position [53, 0]
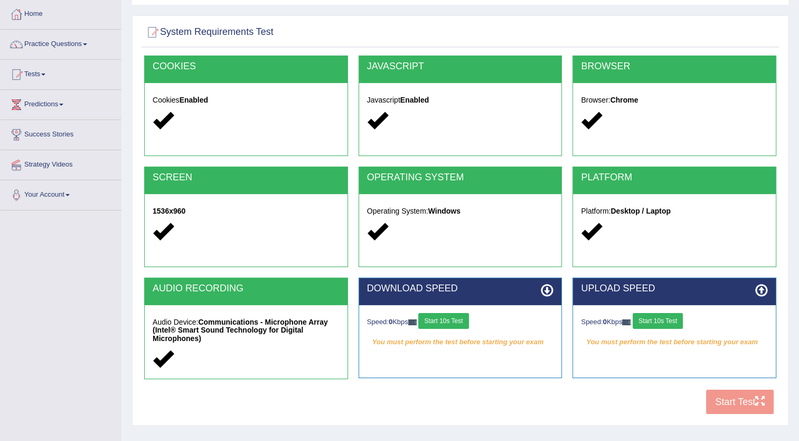
drag, startPoint x: 658, startPoint y: 322, endPoint x: 475, endPoint y: 358, distance: 186.8
click at [475, 358] on div "AUDIO RECORDING Audio Device: Communications - Microphone Array (Intel® Smart S…" at bounding box center [460, 333] width 643 height 112
click at [461, 318] on button "Start 10s Test" at bounding box center [443, 321] width 50 height 16
click at [675, 323] on button "Start 10s Test" at bounding box center [658, 321] width 50 height 16
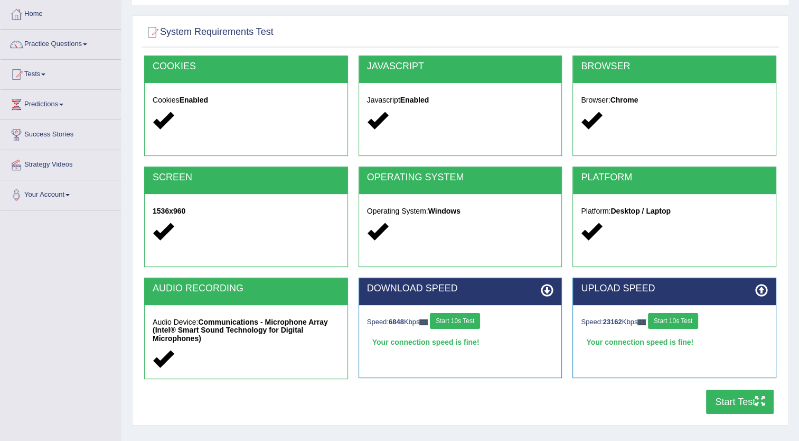
click at [731, 398] on button "Start Test" at bounding box center [740, 401] width 68 height 24
